Goal: Find specific page/section: Find specific page/section

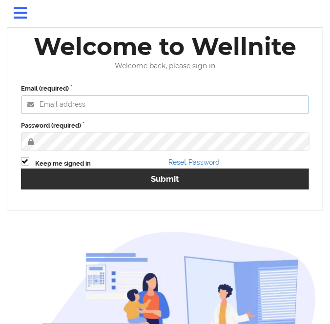
type input "[PERSON_NAME][EMAIL_ADDRESS][DOMAIN_NAME]"
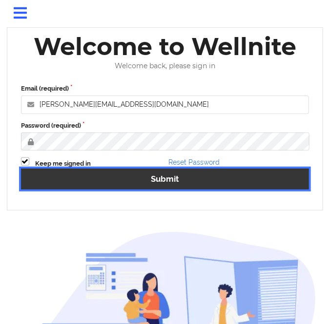
click at [165, 183] on button "Submit" at bounding box center [165, 179] width 288 height 21
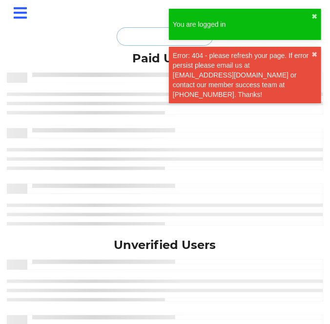
click at [156, 32] on input "text" at bounding box center [165, 36] width 97 height 19
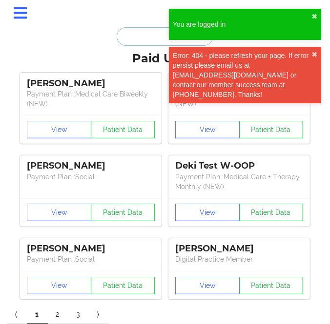
paste input "[PERSON_NAME]"
type input "[PERSON_NAME]"
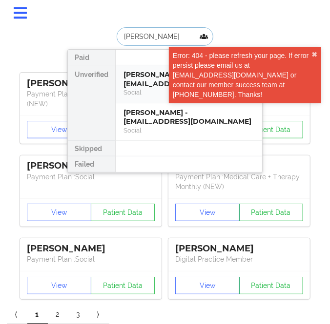
click at [143, 78] on div "[PERSON_NAME] - [EMAIL_ADDRESS][DOMAIN_NAME]" at bounding box center [188, 79] width 131 height 18
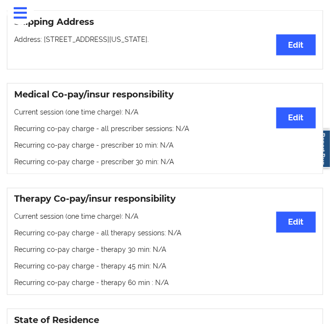
scroll to position [269, 0]
